Goal: Navigation & Orientation: Find specific page/section

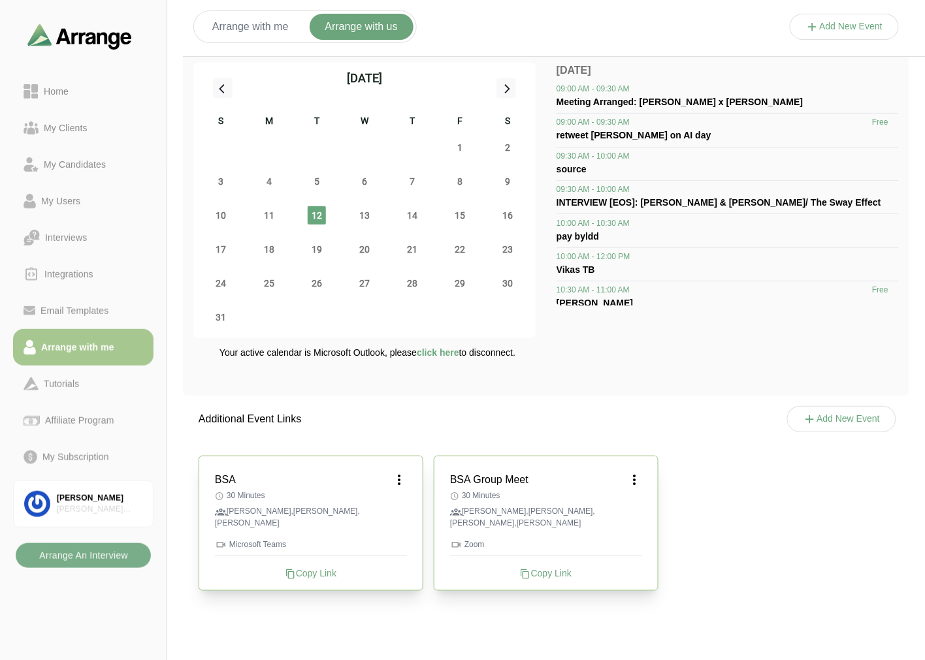
click at [62, 93] on div "Home" at bounding box center [56, 92] width 35 height 16
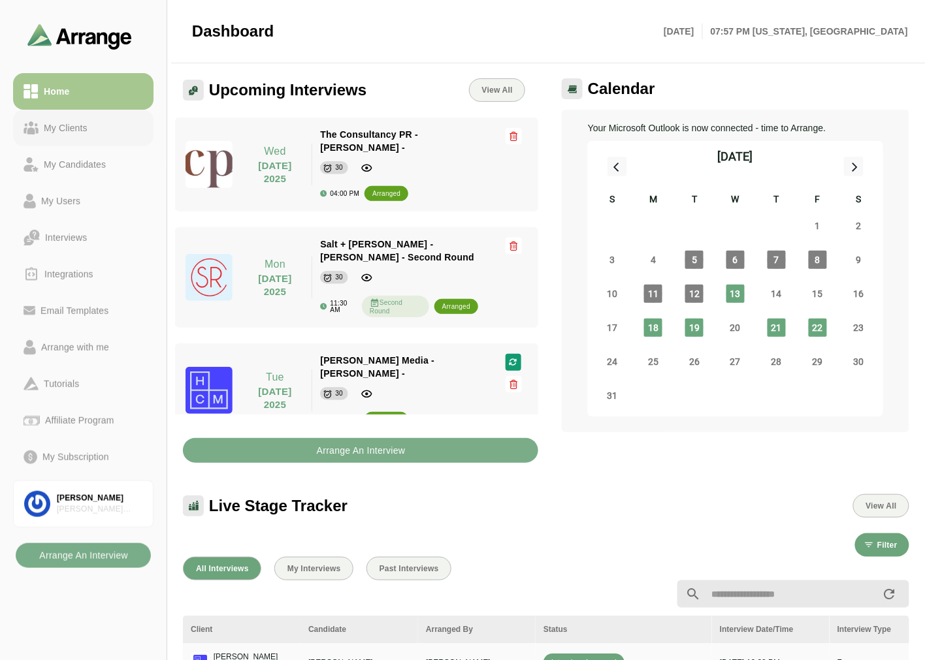
click at [97, 116] on link "My Clients" at bounding box center [83, 128] width 140 height 37
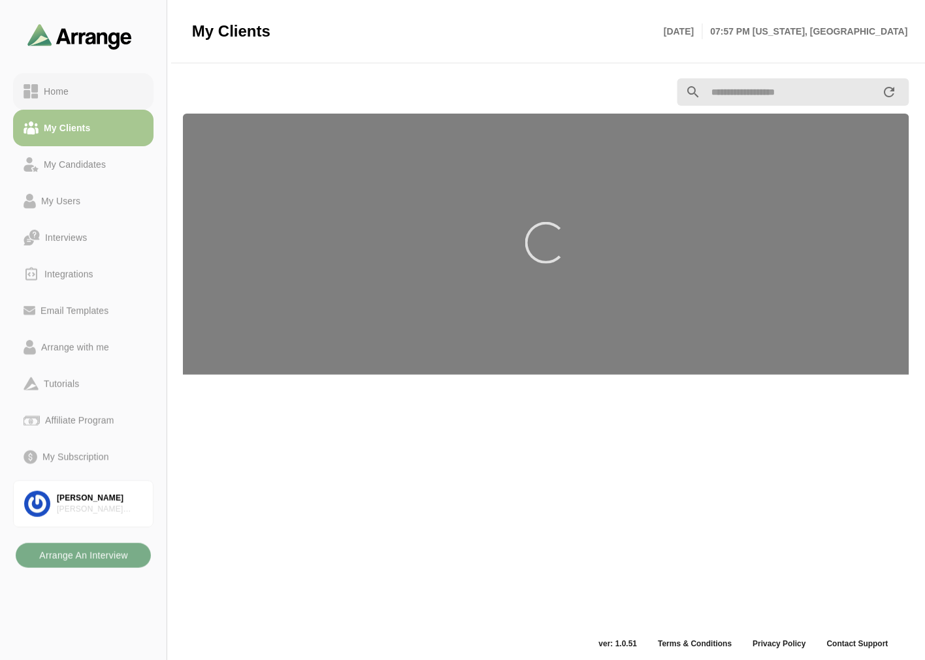
click at [99, 98] on div "Home" at bounding box center [84, 92] width 120 height 16
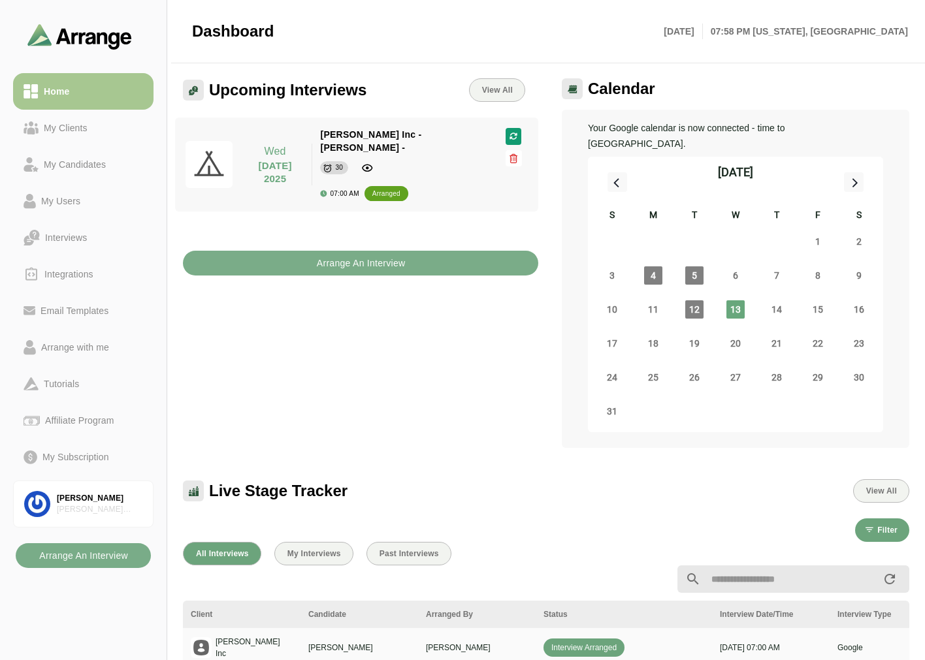
click at [47, 125] on div "My Clients" at bounding box center [66, 128] width 54 height 16
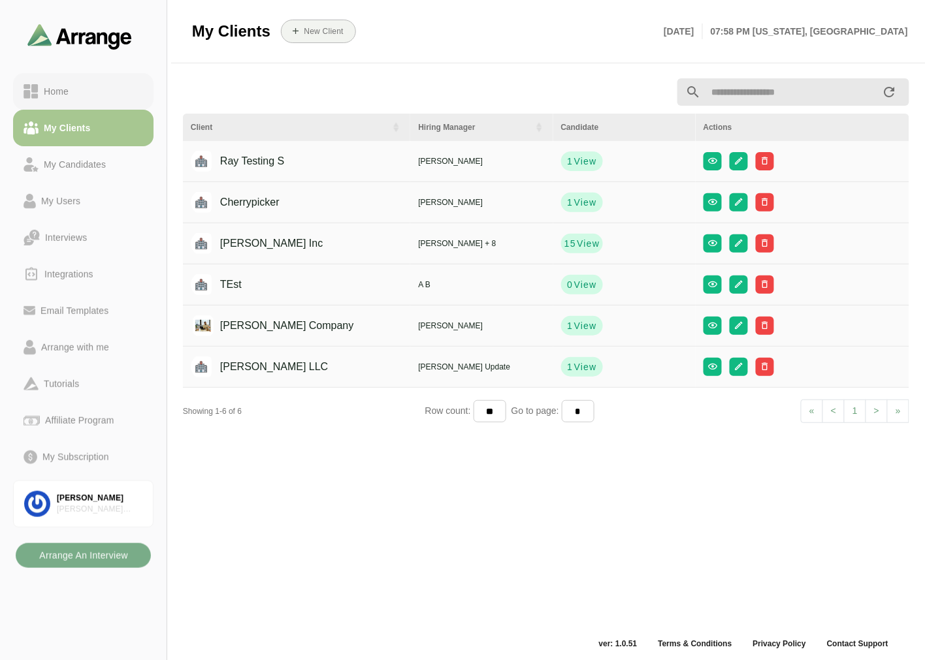
click at [71, 89] on div "Home" at bounding box center [56, 92] width 35 height 16
